Goal: Task Accomplishment & Management: Manage account settings

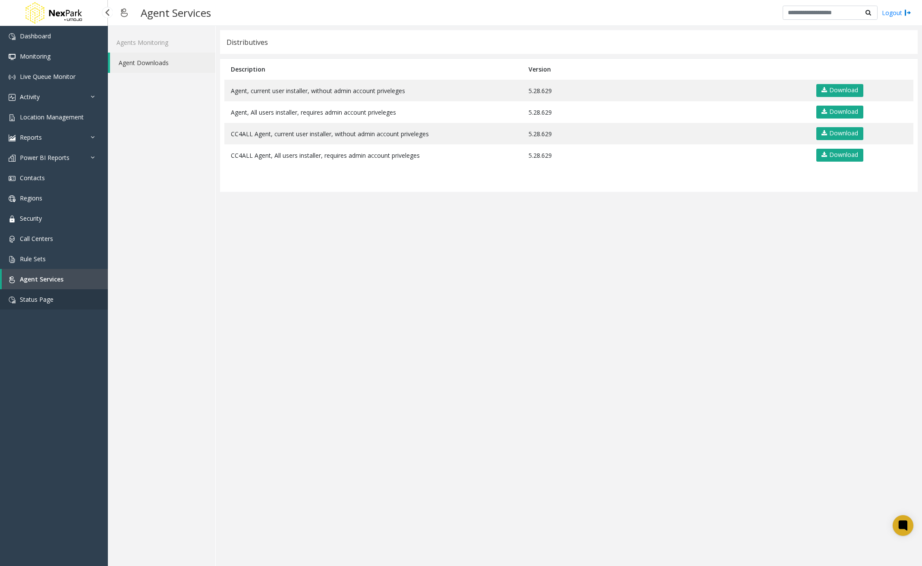
click at [63, 305] on link "Status Page" at bounding box center [54, 299] width 108 height 20
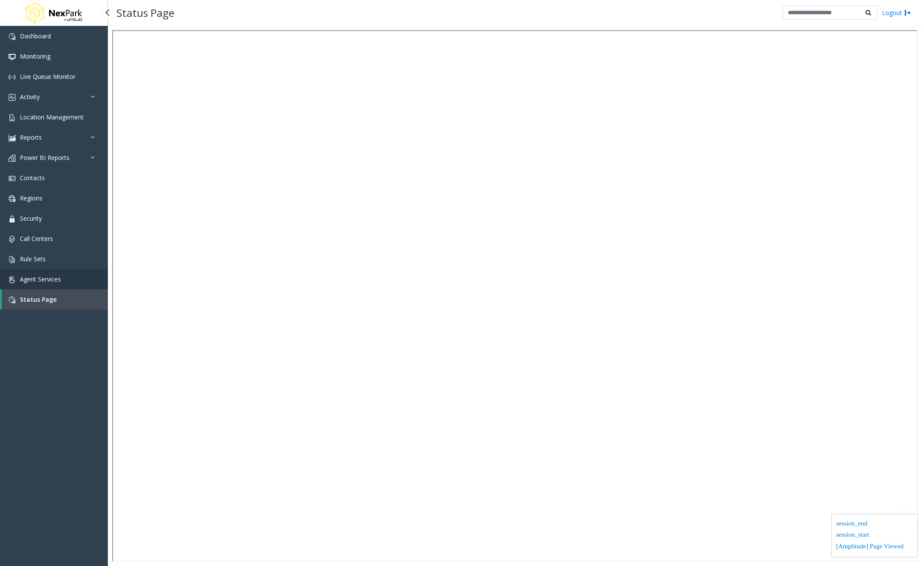
click at [73, 277] on link "Agent Services" at bounding box center [54, 279] width 108 height 20
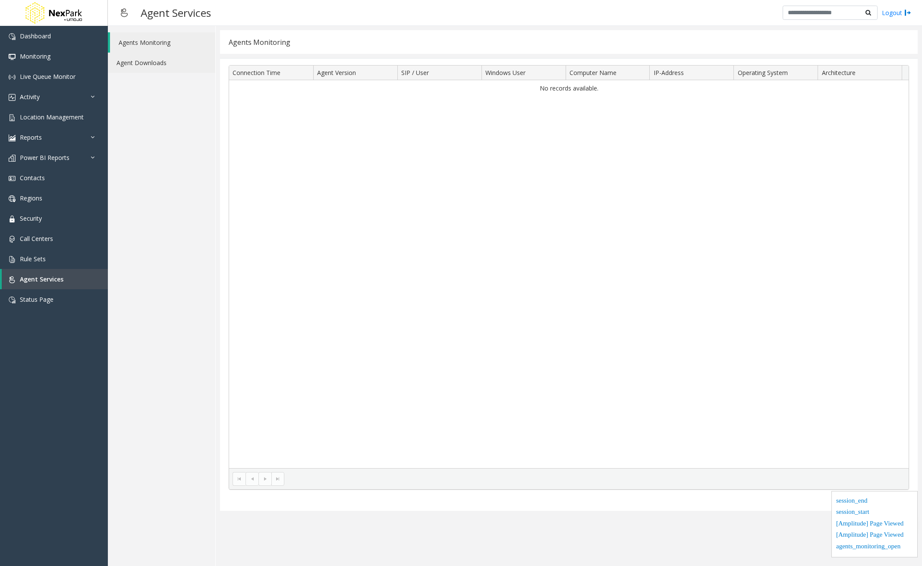
click at [183, 63] on link "Agent Downloads" at bounding box center [161, 63] width 107 height 20
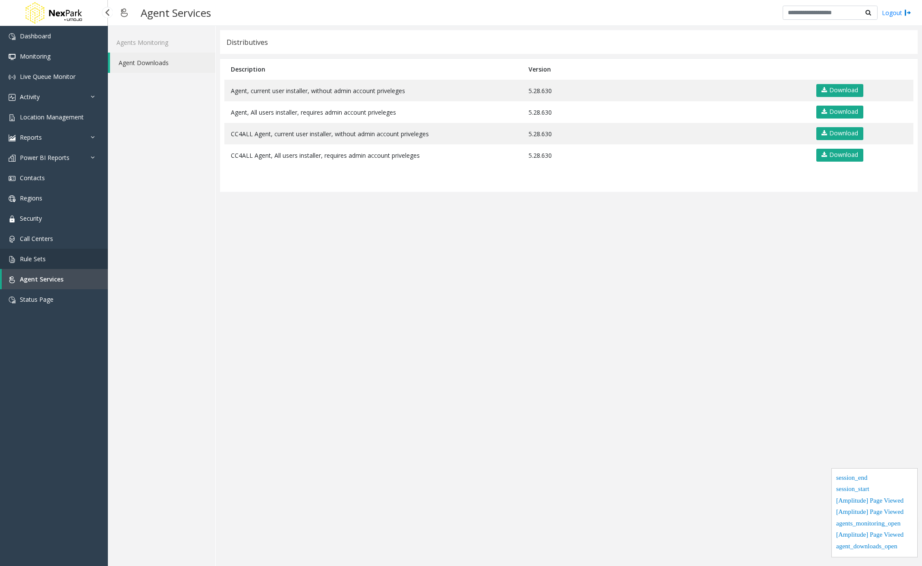
click at [79, 267] on link "Rule Sets" at bounding box center [54, 259] width 108 height 20
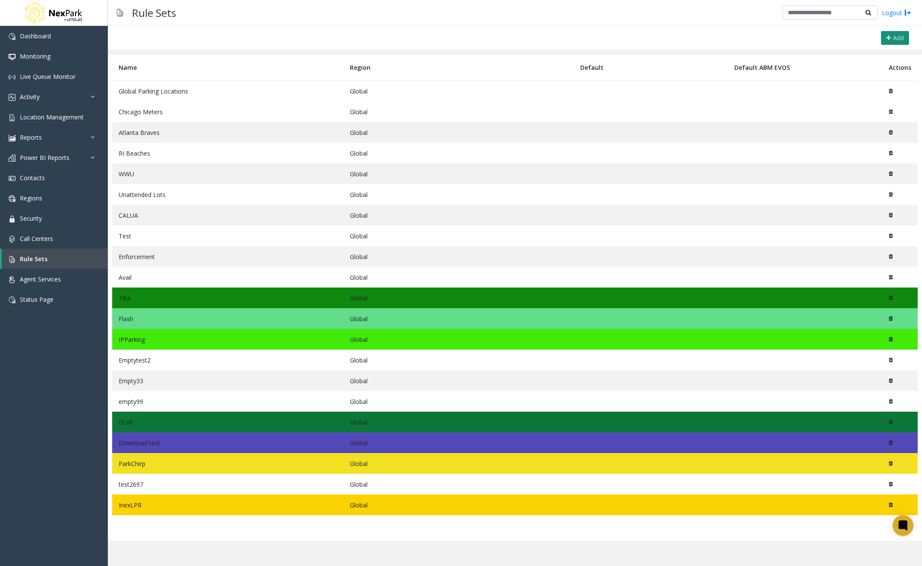
click at [892, 38] on button "Add" at bounding box center [895, 38] width 28 height 14
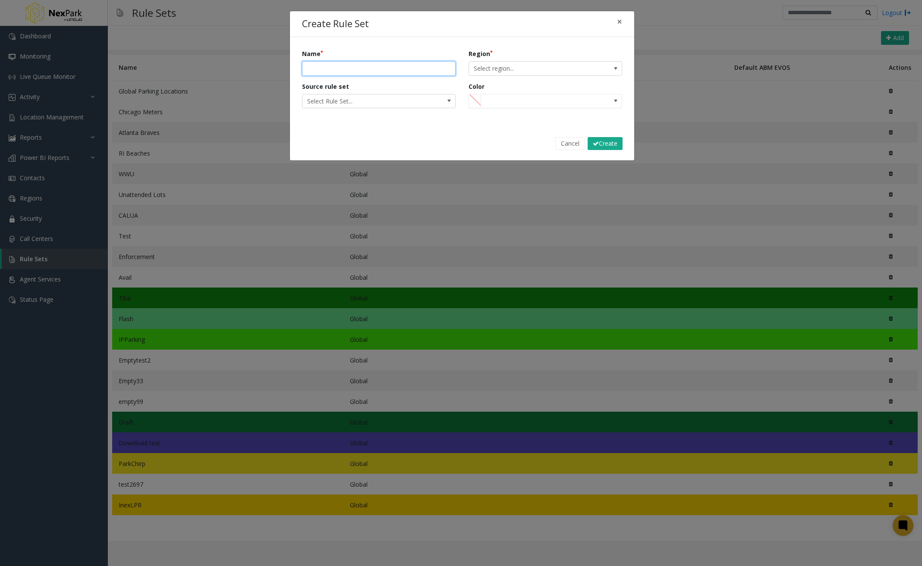
click at [414, 72] on input "Name" at bounding box center [379, 68] width 154 height 15
type input "*"
type input "******"
click at [427, 107] on span "Select Rule Set..." at bounding box center [379, 101] width 154 height 15
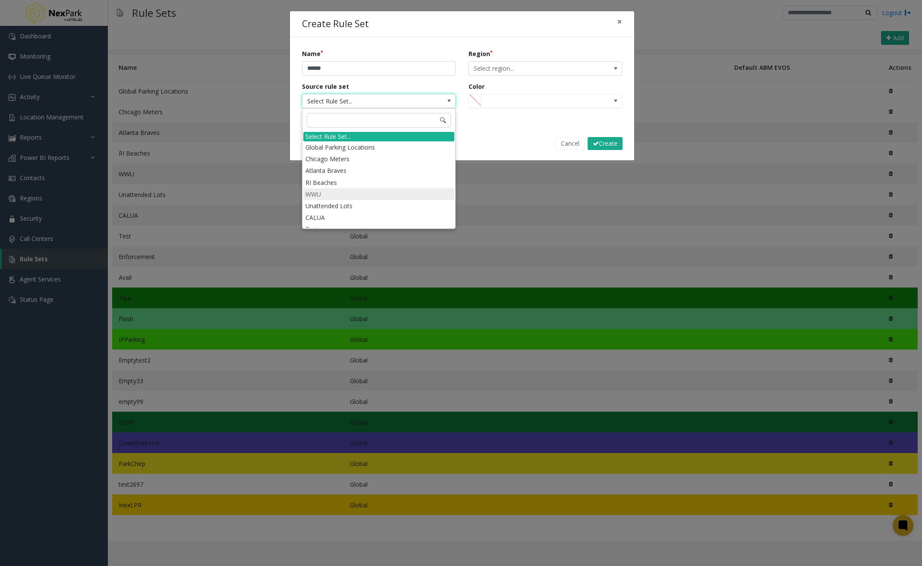
click at [357, 195] on li "WWU" at bounding box center [378, 195] width 151 height 12
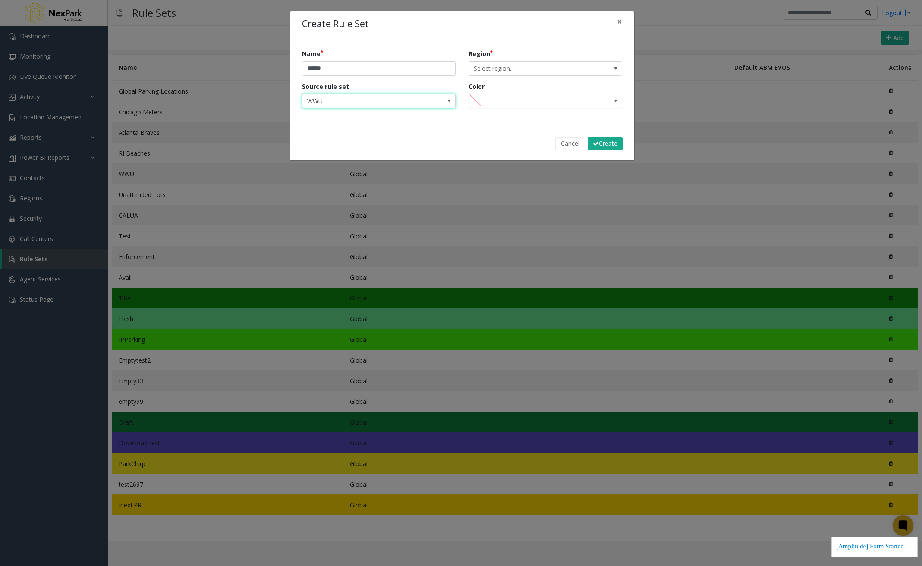
click at [547, 103] on span at bounding box center [546, 101] width 154 height 15
click at [620, 103] on span at bounding box center [616, 101] width 12 height 14
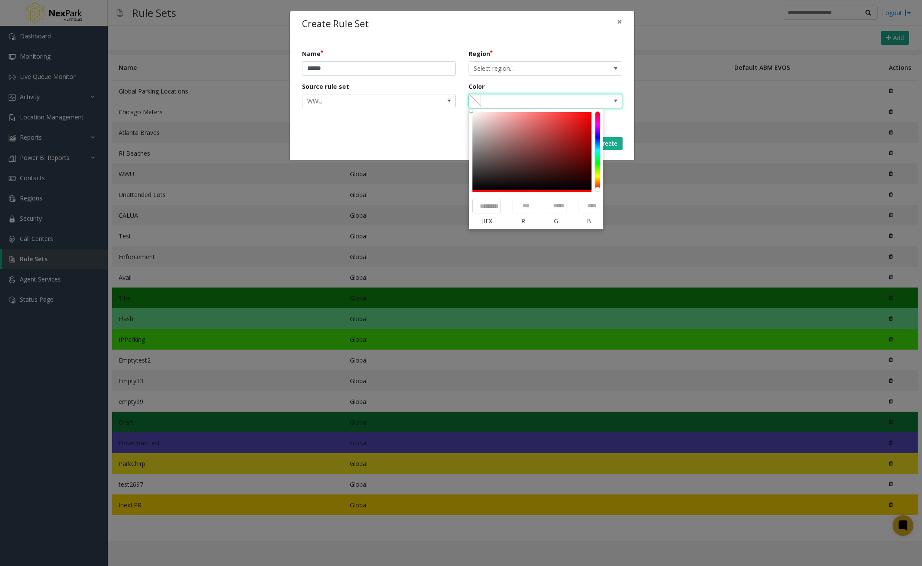
click at [599, 141] on div "Colorgradient no color chosen" at bounding box center [597, 150] width 5 height 79
type input "*******"
type input "***"
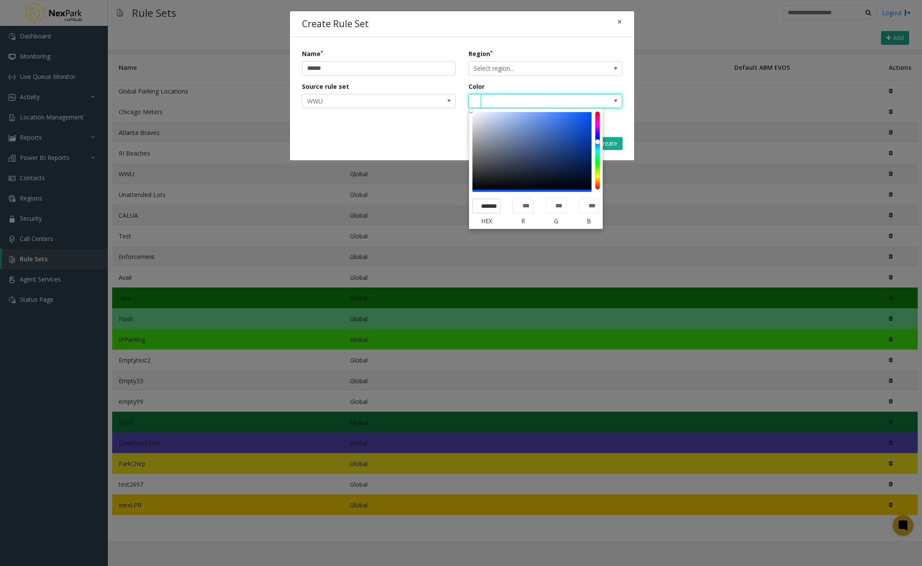
click at [578, 132] on div "#ffffff" at bounding box center [531, 151] width 119 height 78
type input "*******"
type input "**"
type input "***"
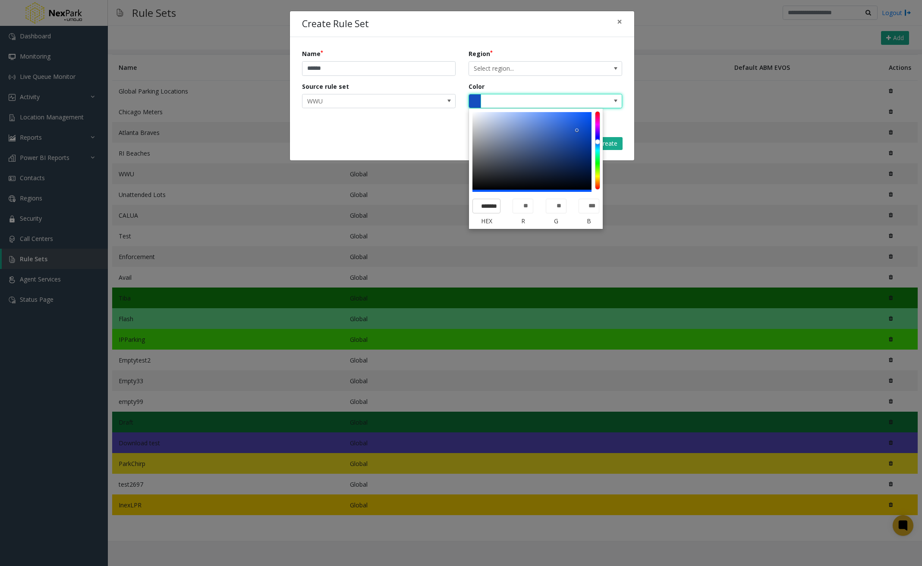
click at [350, 140] on div "Cancel Create" at bounding box center [462, 143] width 332 height 22
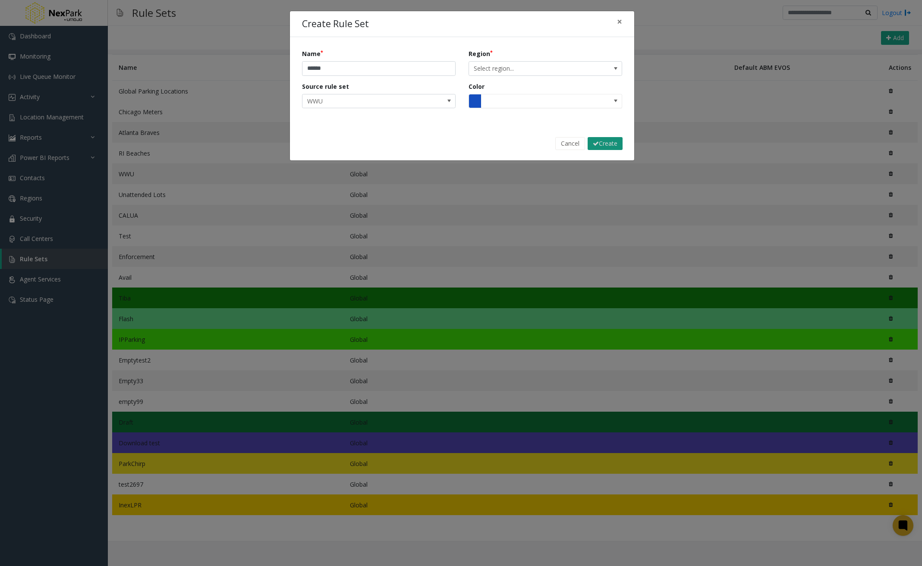
click at [607, 146] on button "Create" at bounding box center [605, 143] width 35 height 13
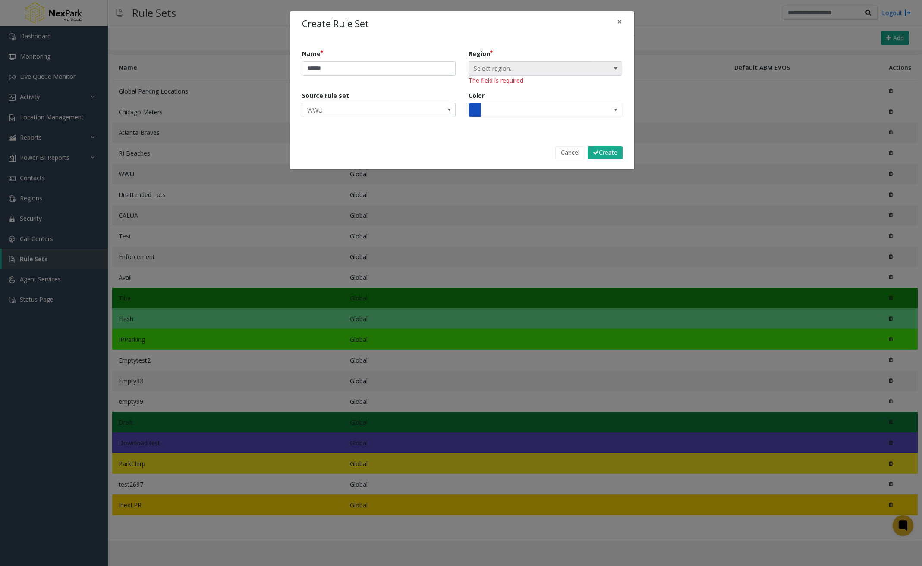
click at [533, 71] on span "Select region..." at bounding box center [530, 69] width 122 height 14
click at [516, 116] on li "Global" at bounding box center [545, 115] width 151 height 12
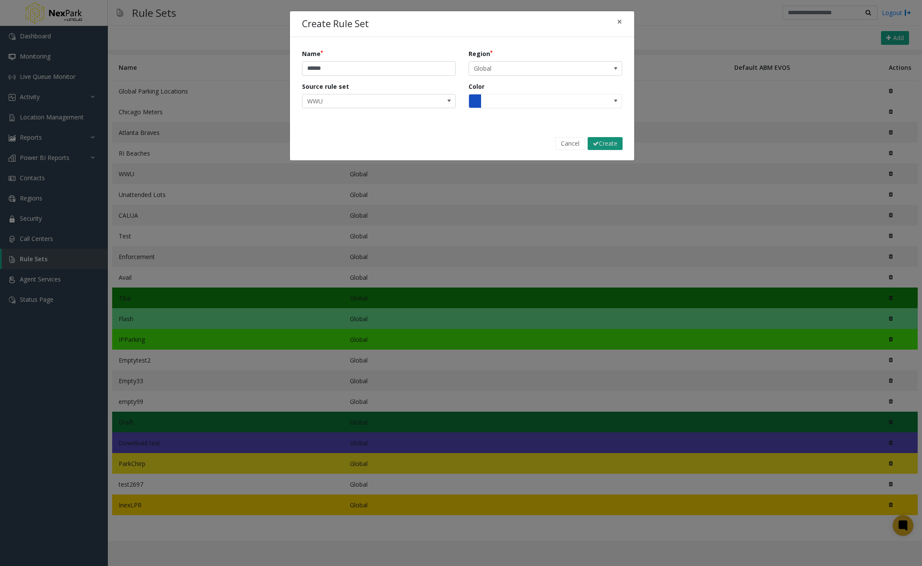
click at [613, 144] on button "Create" at bounding box center [605, 143] width 35 height 13
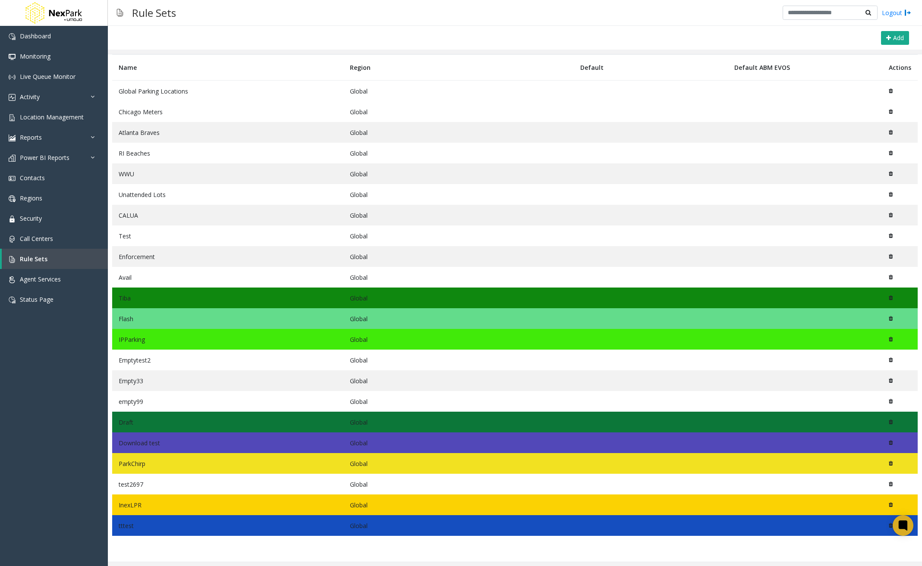
click at [225, 526] on td "tttest" at bounding box center [227, 526] width 231 height 21
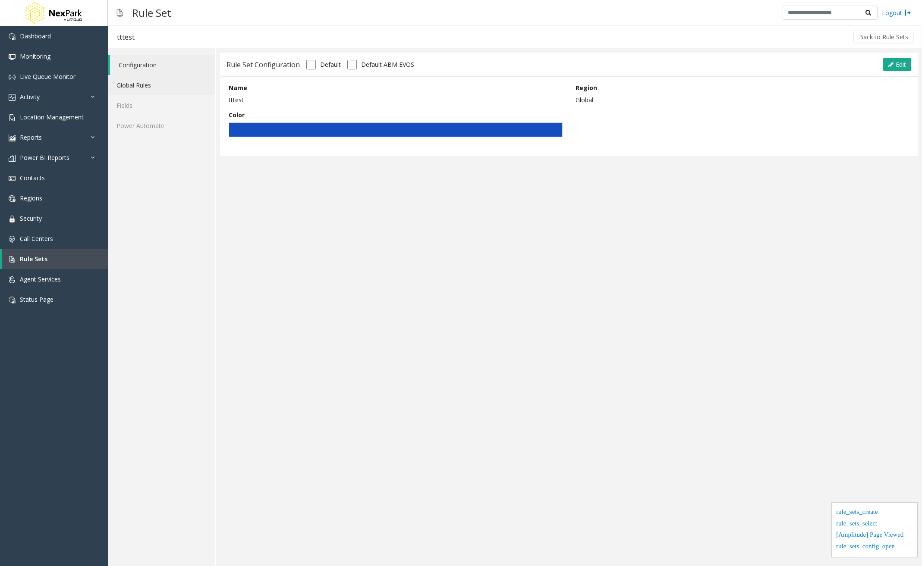
click at [138, 81] on link "Global Rules" at bounding box center [161, 85] width 107 height 20
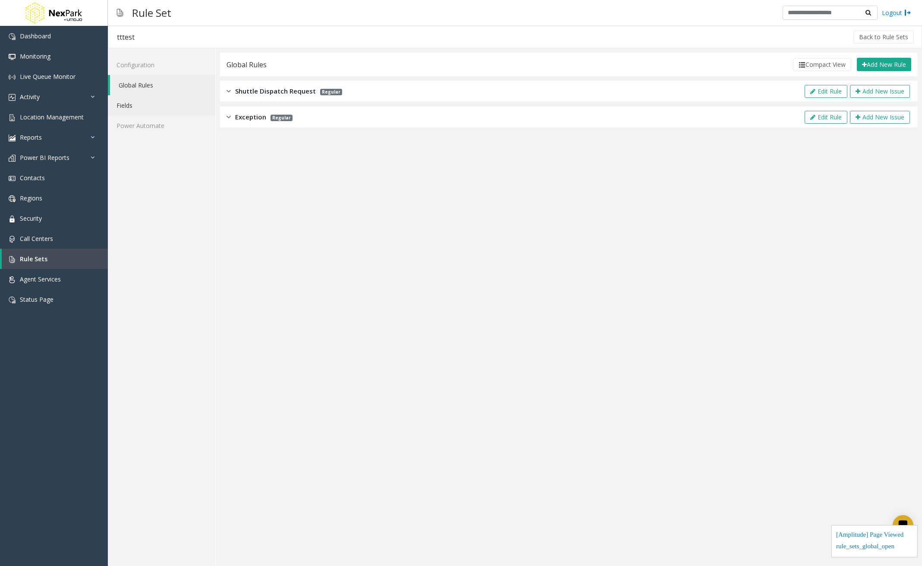
click at [132, 105] on link "Fields" at bounding box center [161, 105] width 107 height 20
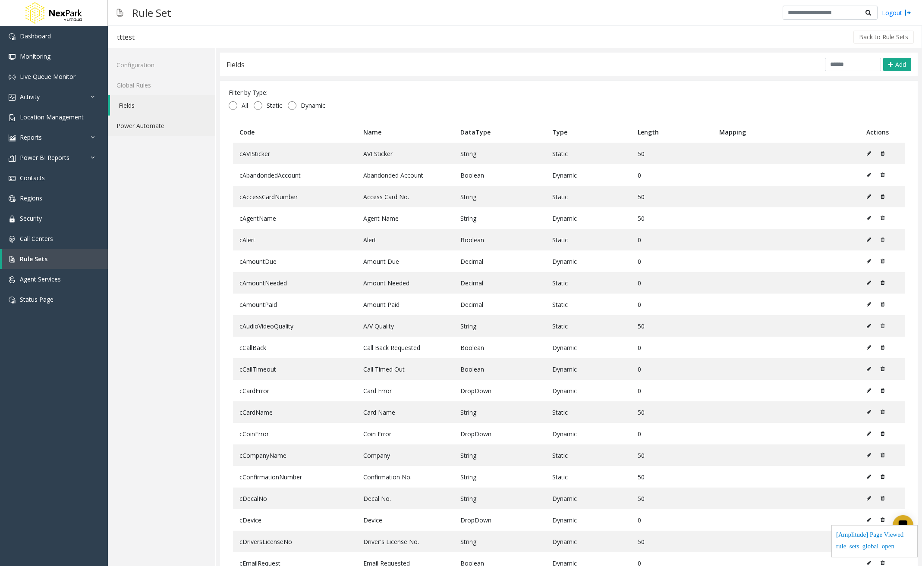
click at [132, 121] on link "Power Automate" at bounding box center [161, 126] width 107 height 20
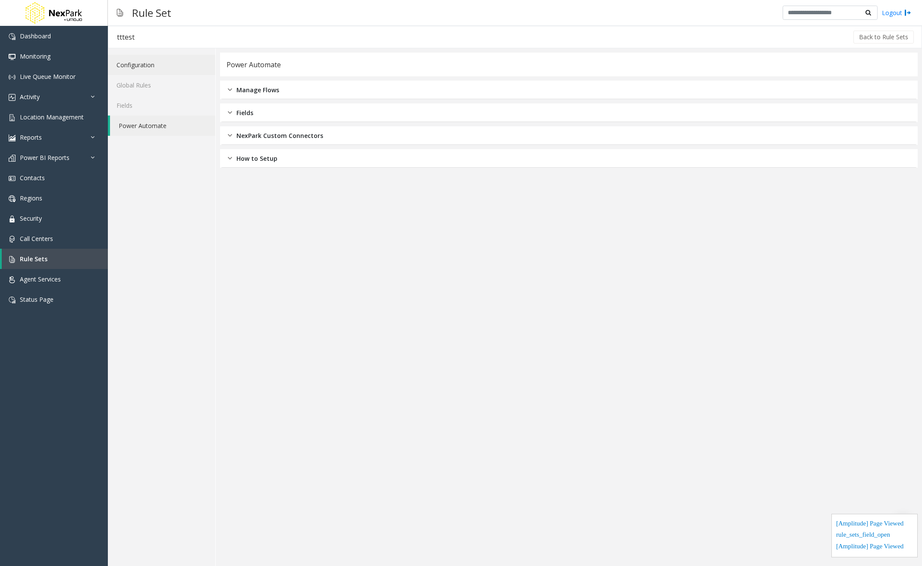
click at [139, 73] on link "Configuration" at bounding box center [161, 65] width 107 height 20
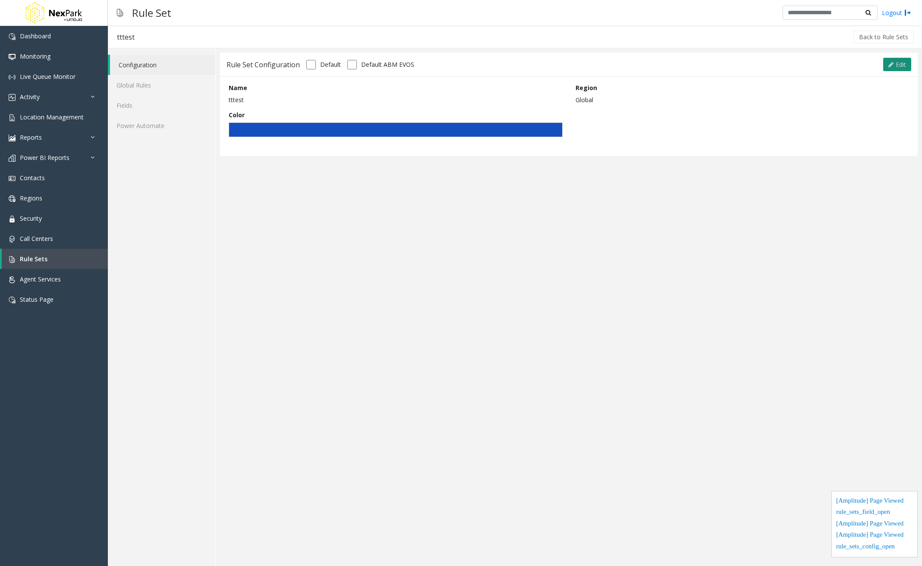
click at [902, 63] on span "Edit" at bounding box center [901, 64] width 10 height 8
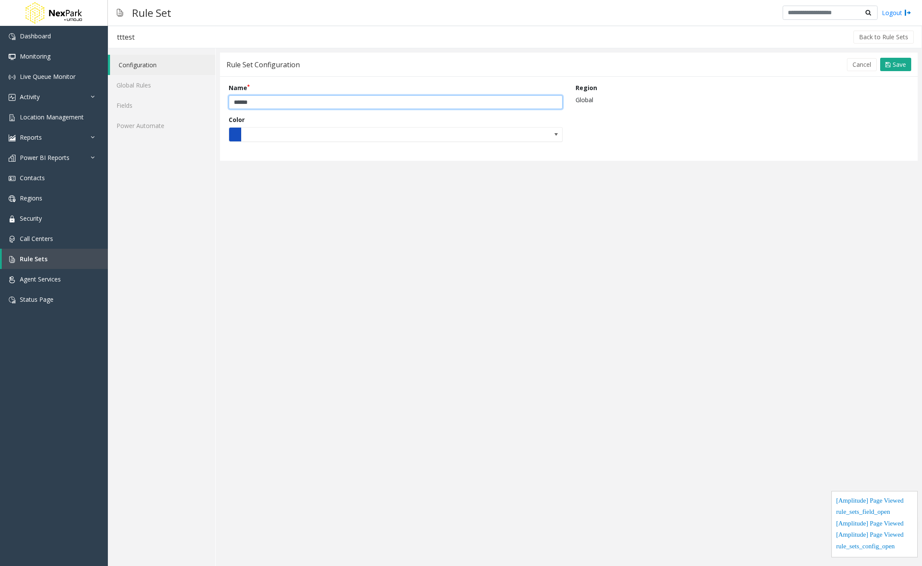
click at [286, 101] on input "******" at bounding box center [396, 102] width 334 height 14
type input "*****"
click at [901, 60] on span "Save" at bounding box center [899, 64] width 13 height 8
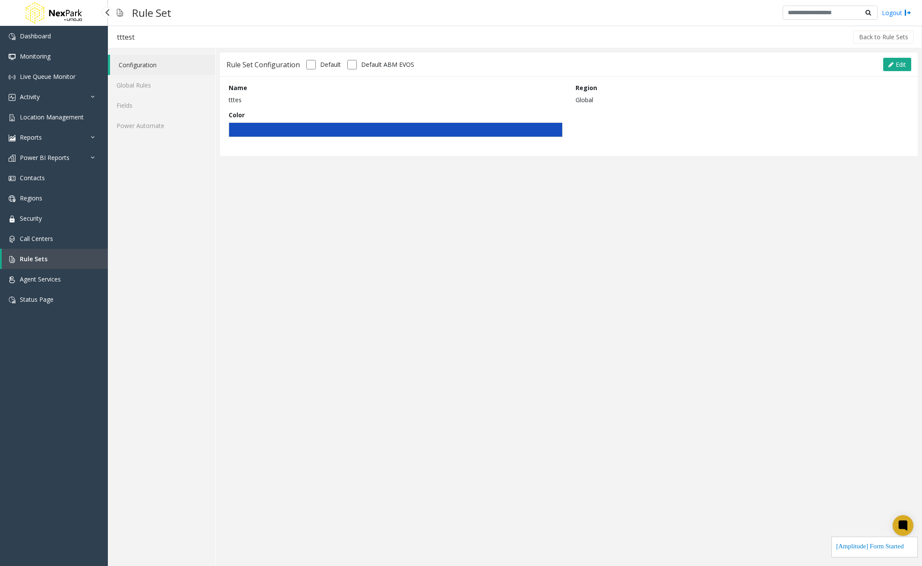
click at [38, 254] on link "Rule Sets" at bounding box center [55, 259] width 106 height 20
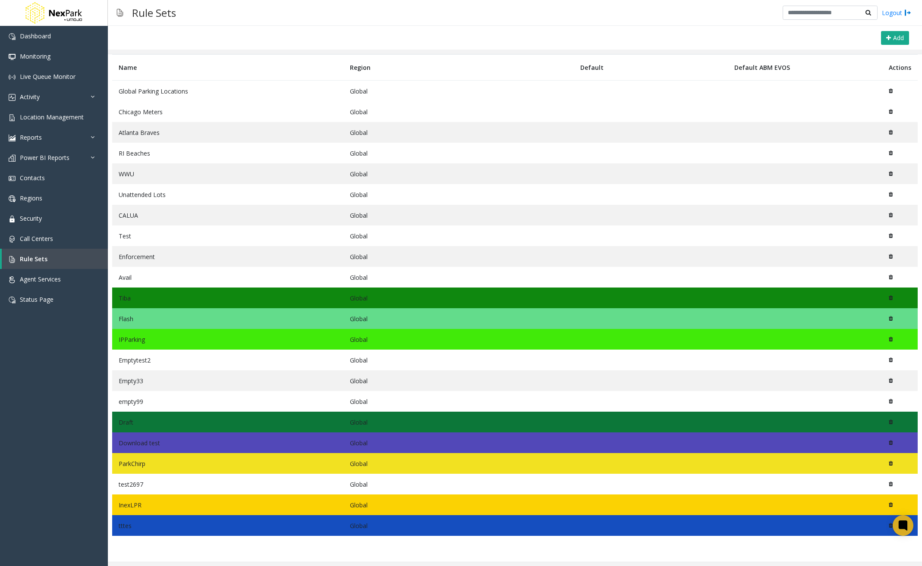
click at [891, 526] on icon at bounding box center [891, 525] width 4 height 5
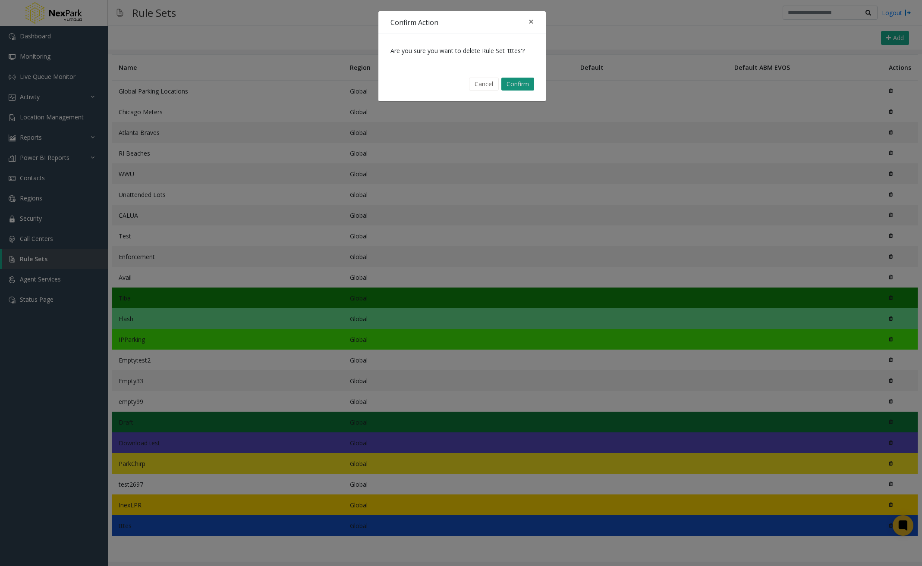
click at [519, 82] on button "Confirm" at bounding box center [517, 84] width 33 height 13
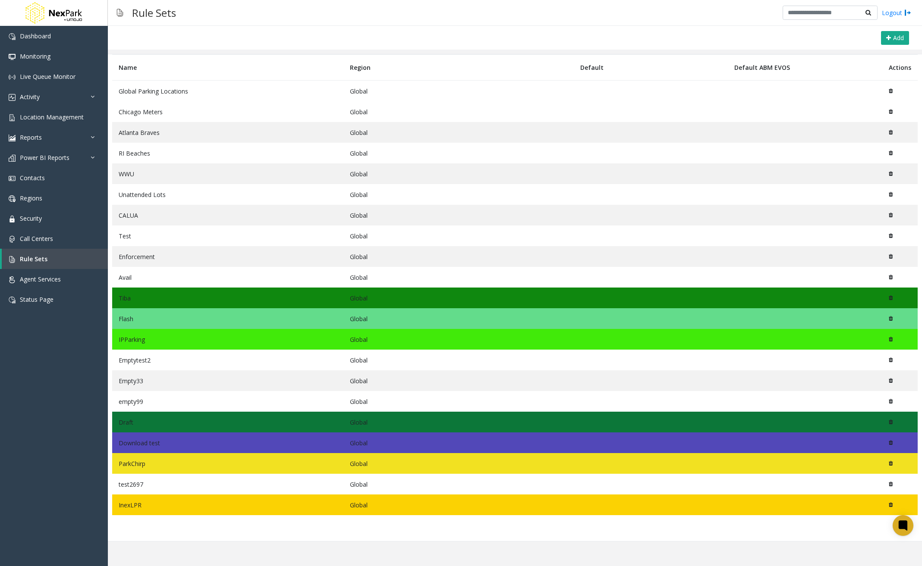
click at [891, 90] on icon at bounding box center [891, 90] width 4 height 5
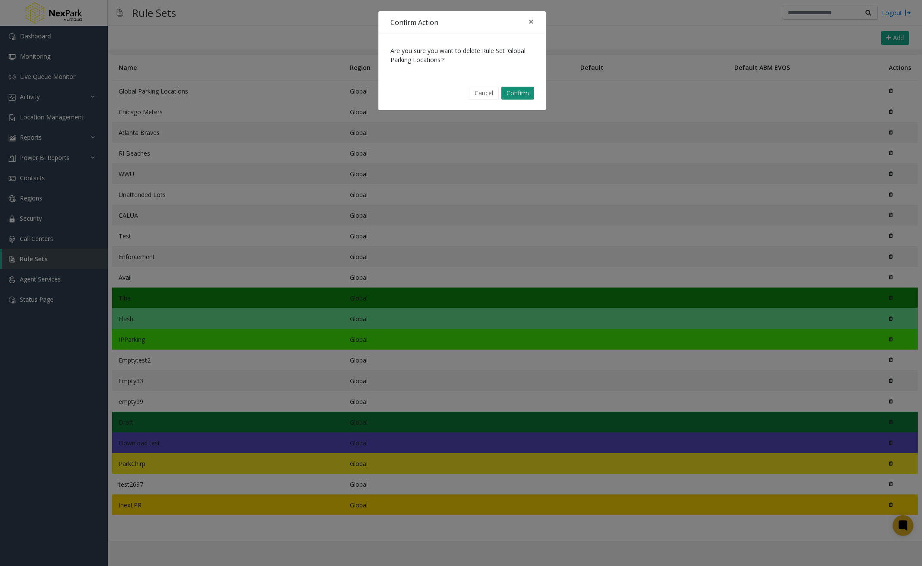
click at [515, 97] on button "Confirm" at bounding box center [517, 93] width 33 height 13
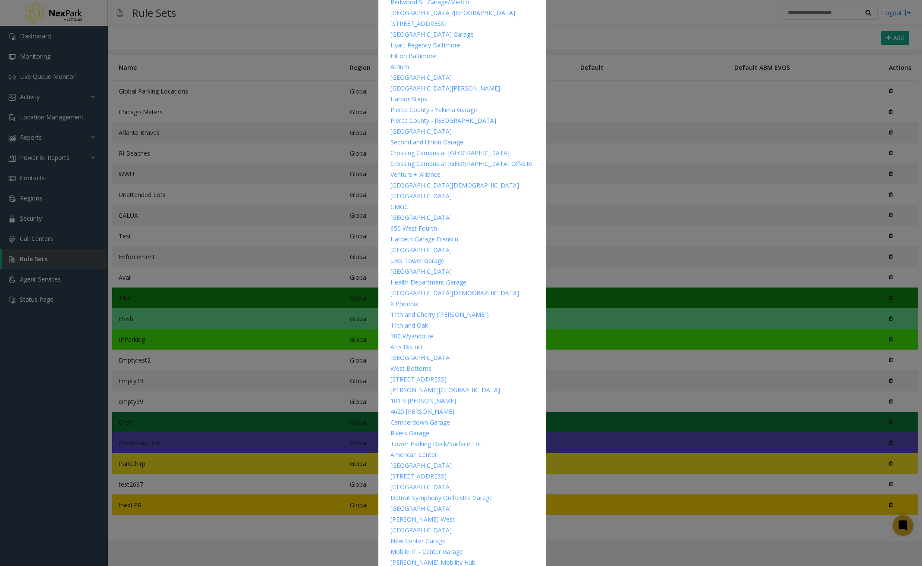
scroll to position [7981, 0]
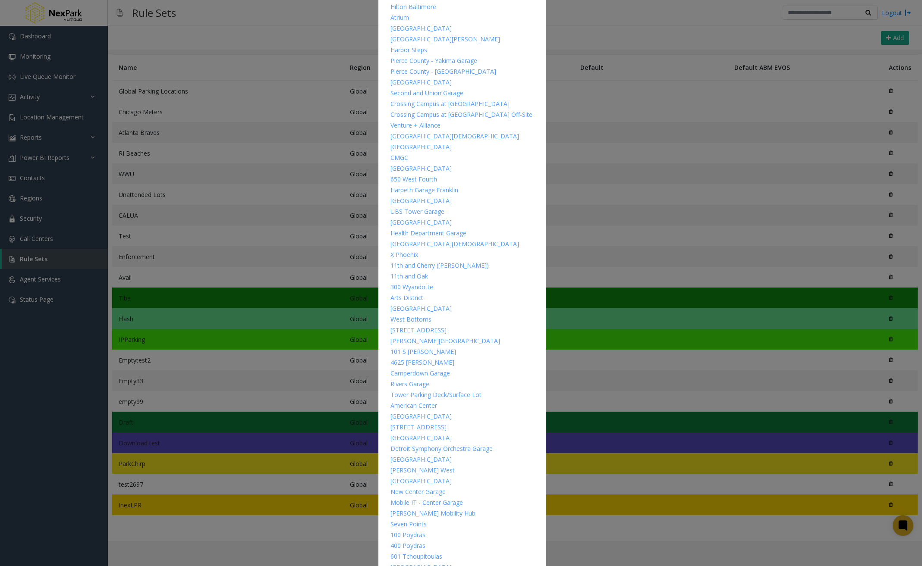
click at [436, 368] on div "Camperdown Garage" at bounding box center [461, 373] width 143 height 11
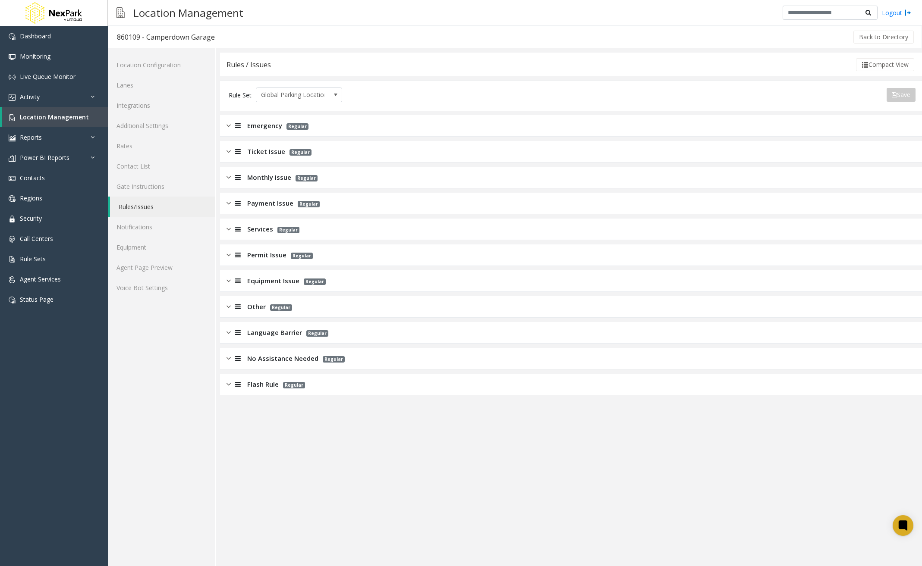
click at [258, 496] on app-rules "Rules / Issues Compact View Rule Set Global Parking Locations Save Export to PD…" at bounding box center [571, 310] width 702 height 514
click at [68, 114] on span "Location Management" at bounding box center [54, 117] width 69 height 8
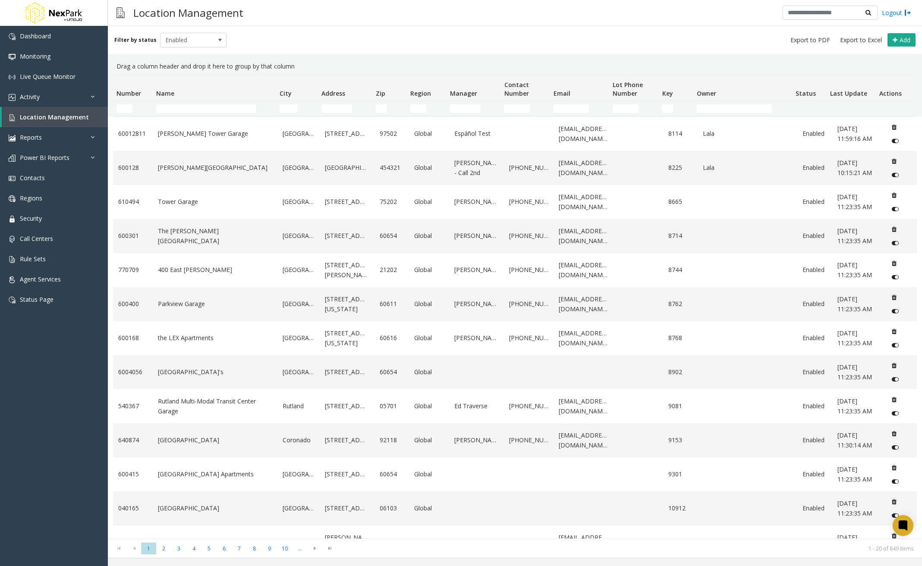
click at [214, 115] on td "Name Filter" at bounding box center [214, 109] width 123 height 16
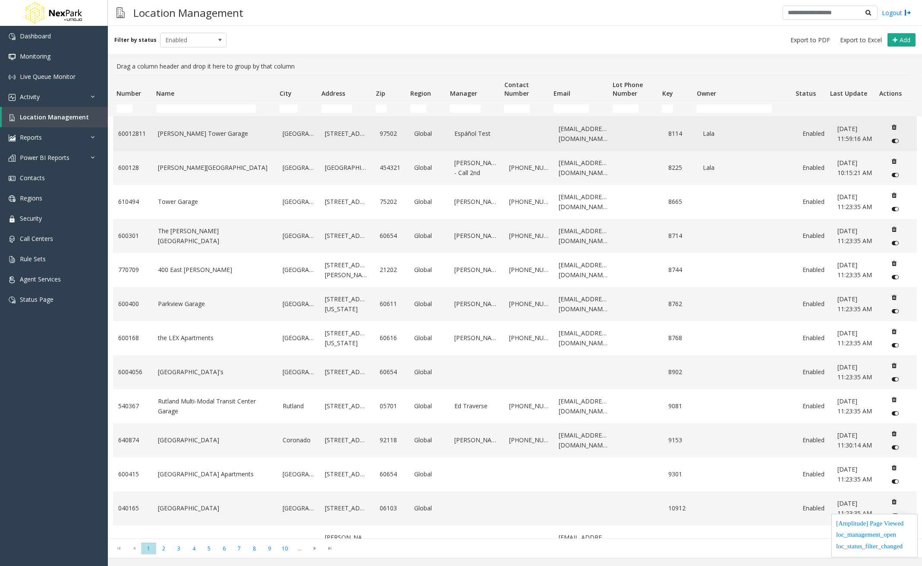
click at [176, 139] on td "[PERSON_NAME] Tower Garage" at bounding box center [215, 134] width 124 height 34
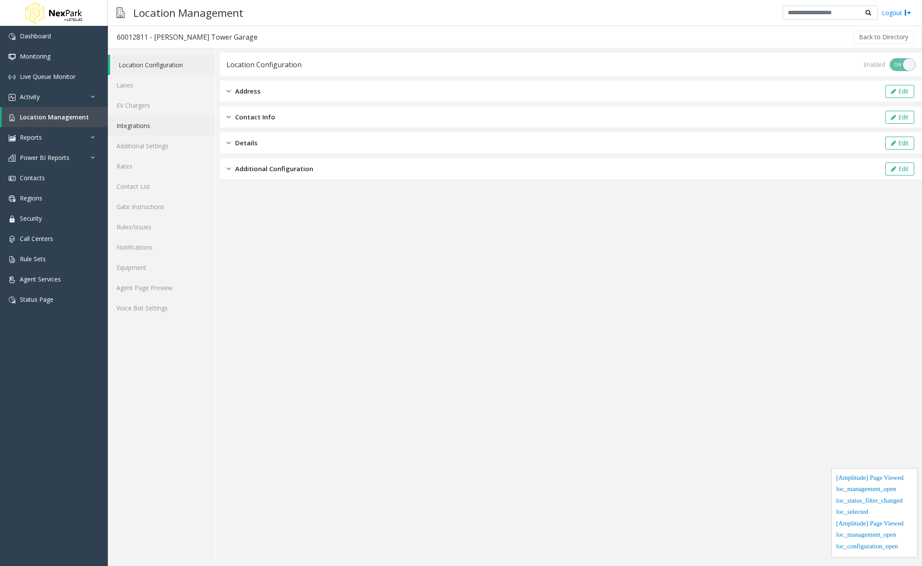
click at [129, 127] on link "Integrations" at bounding box center [161, 126] width 107 height 20
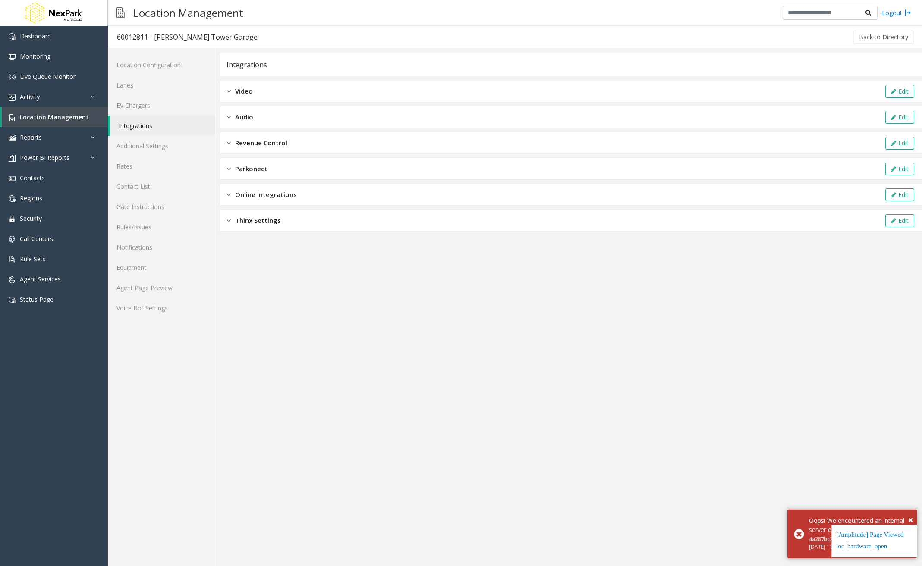
click at [343, 92] on div "Video Edit" at bounding box center [571, 92] width 702 height 22
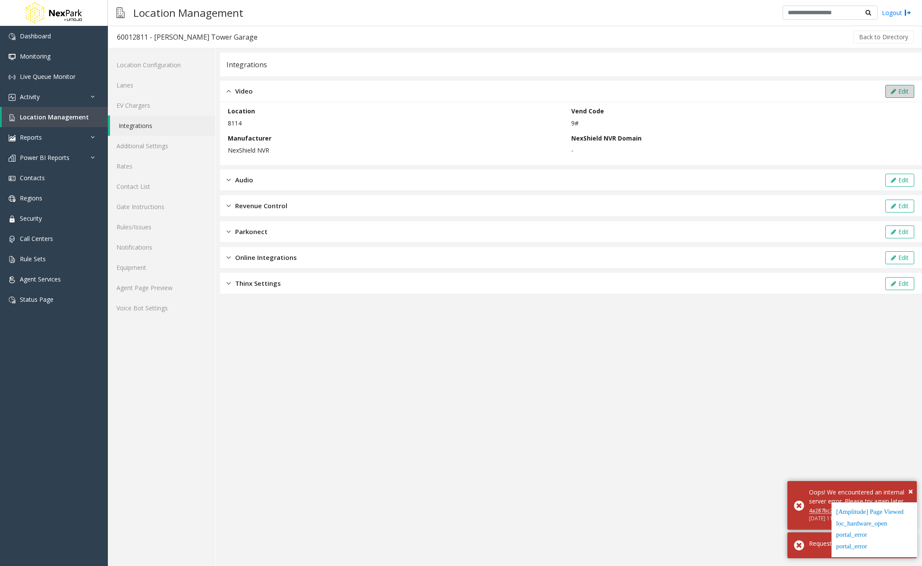
click at [898, 94] on button "Edit" at bounding box center [899, 91] width 29 height 13
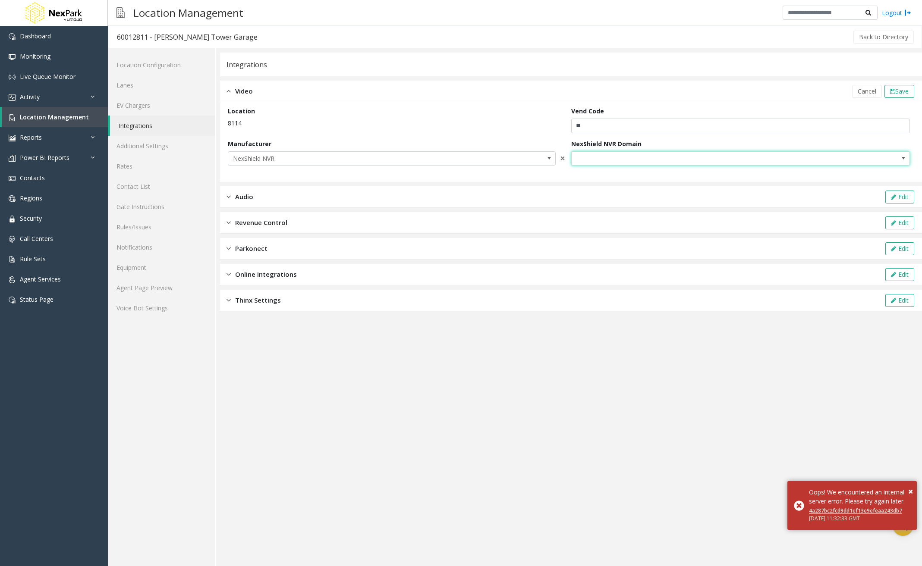
click at [684, 163] on span "NO DATA FOUND" at bounding box center [707, 159] width 271 height 14
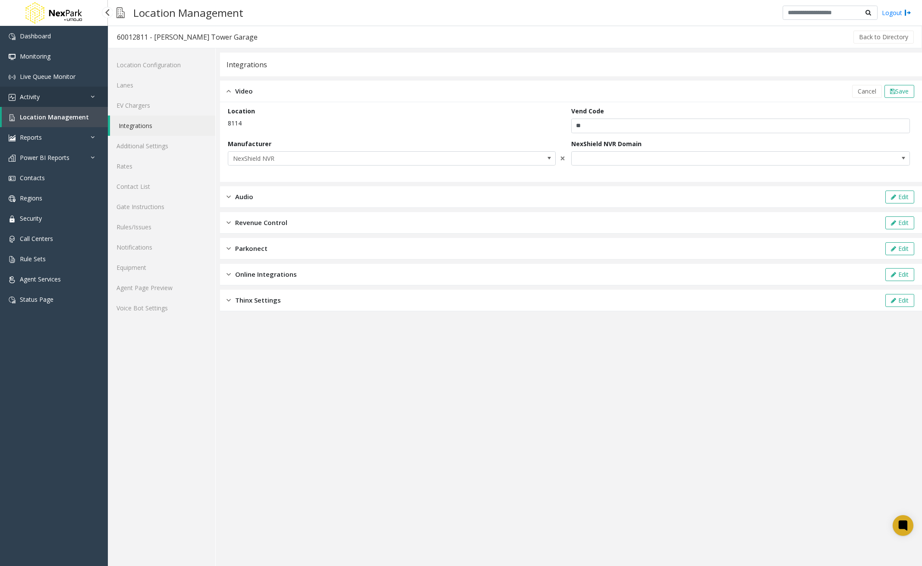
click at [72, 95] on link "Activity" at bounding box center [54, 97] width 108 height 20
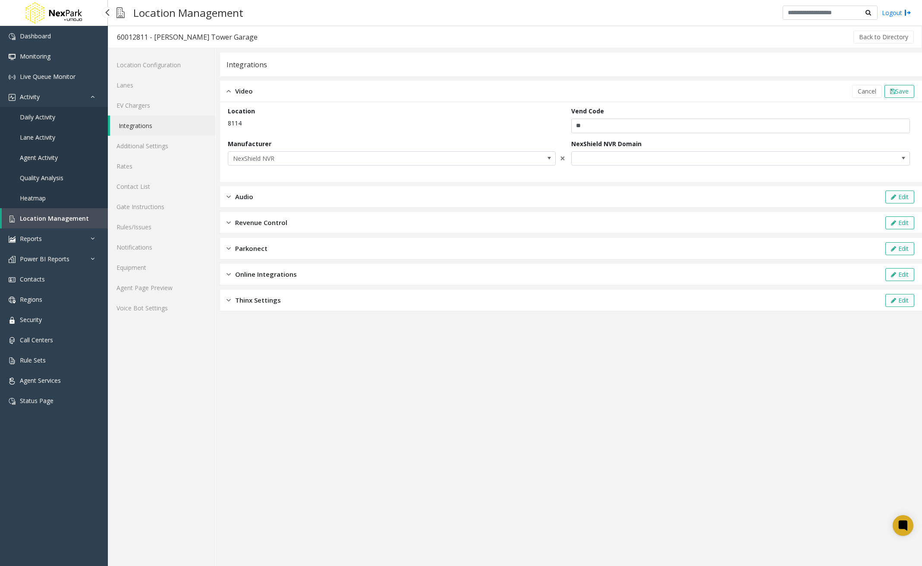
click at [59, 119] on link "Daily Activity" at bounding box center [54, 117] width 108 height 20
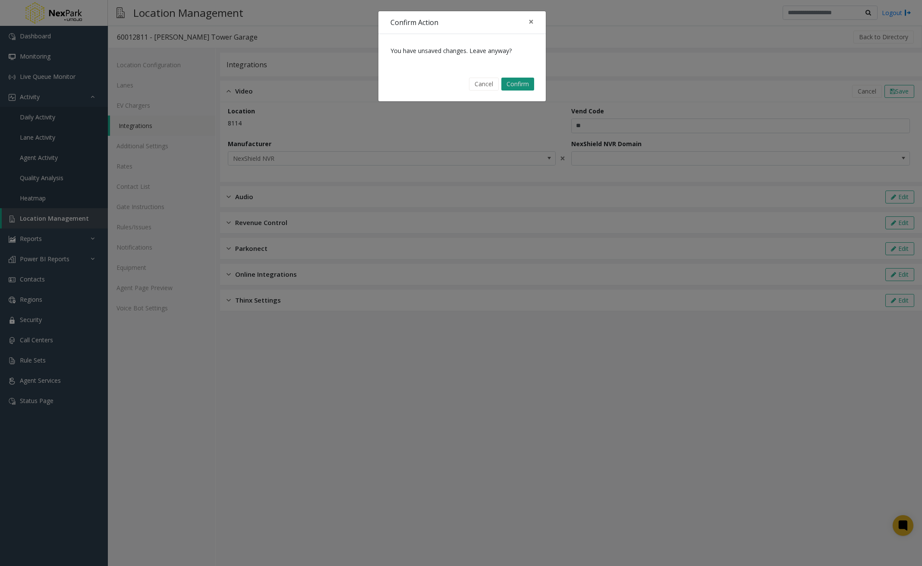
click at [525, 83] on button "Confirm" at bounding box center [517, 84] width 33 height 13
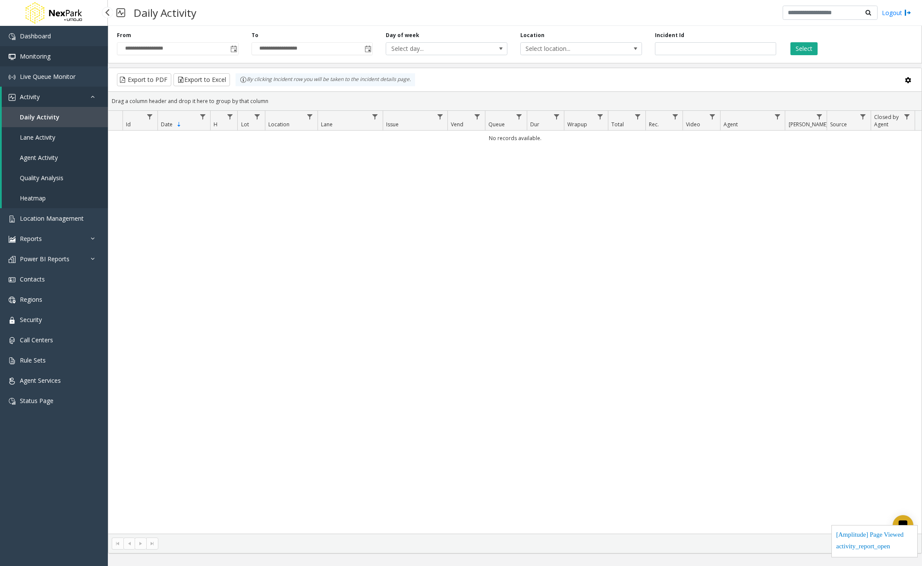
click at [31, 50] on link "Monitoring" at bounding box center [54, 56] width 108 height 20
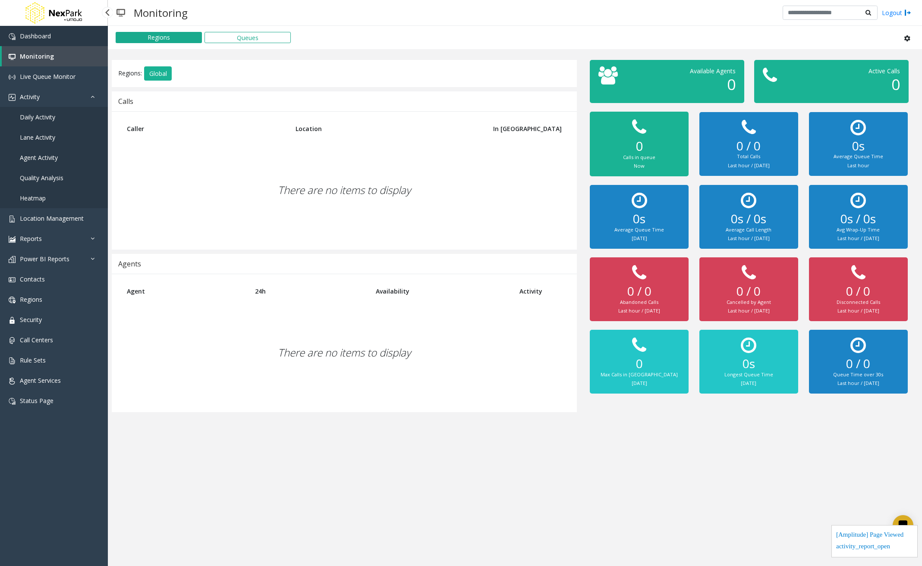
click at [42, 37] on span "Dashboard" at bounding box center [35, 36] width 31 height 8
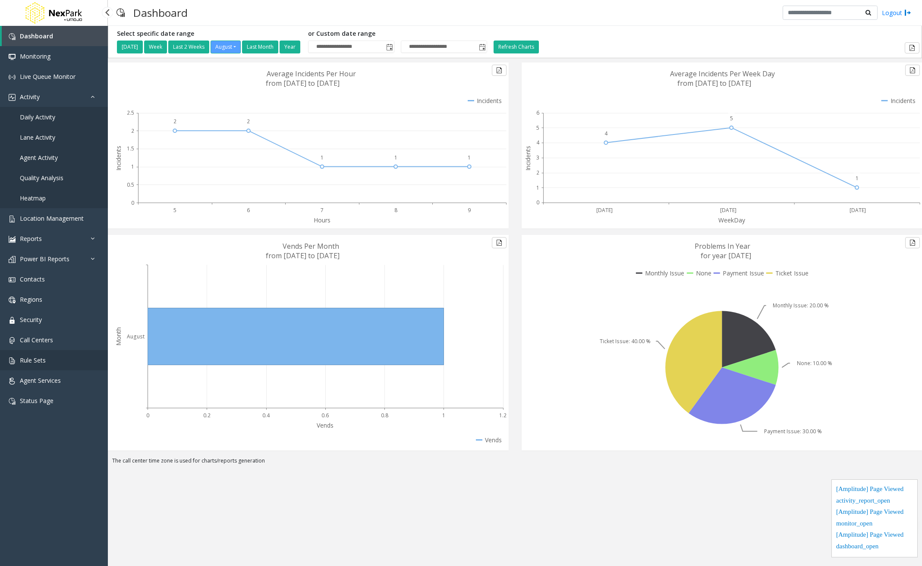
click at [55, 362] on link "Rule Sets" at bounding box center [54, 360] width 108 height 20
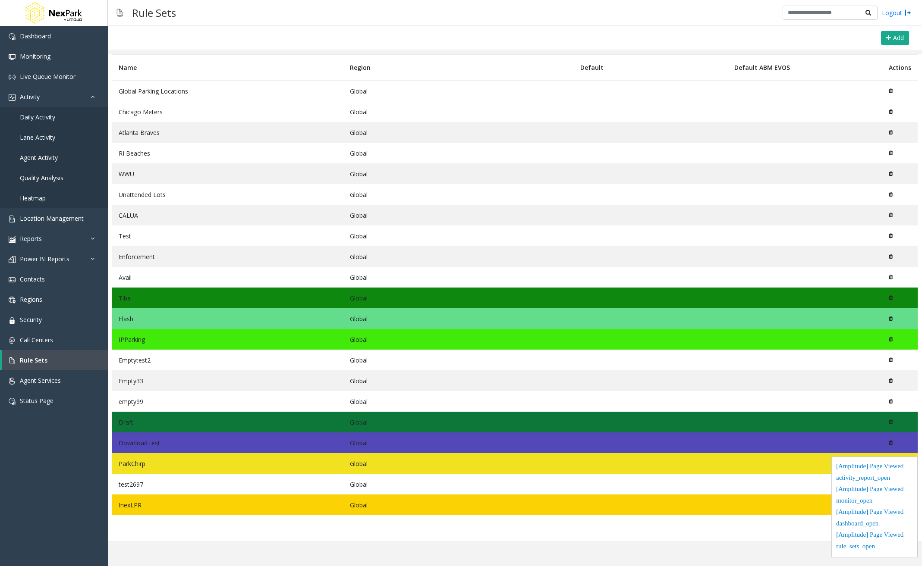
click at [717, 10] on div "Rule Sets Logout" at bounding box center [515, 13] width 814 height 26
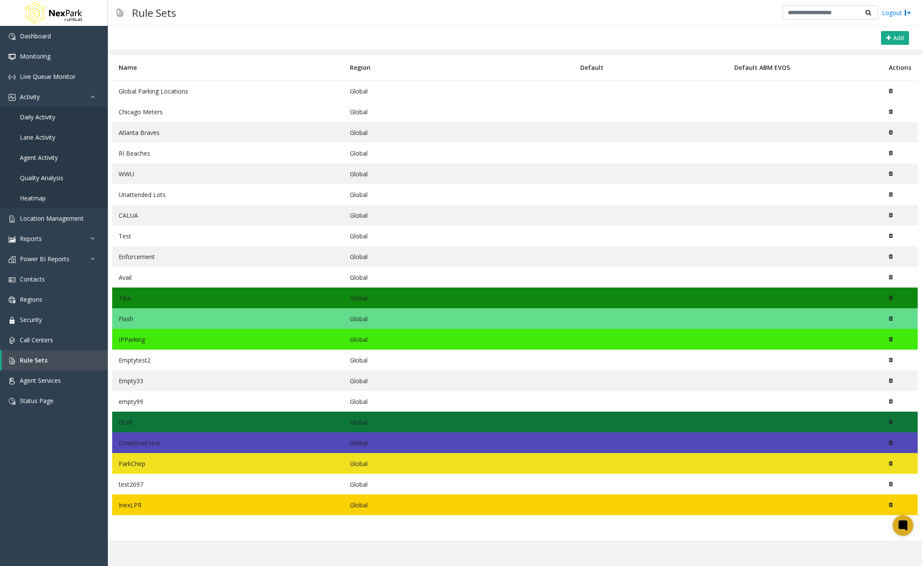
click at [721, 21] on div "Rule Sets Logout" at bounding box center [515, 13] width 814 height 26
